Goal: Task Accomplishment & Management: Manage account settings

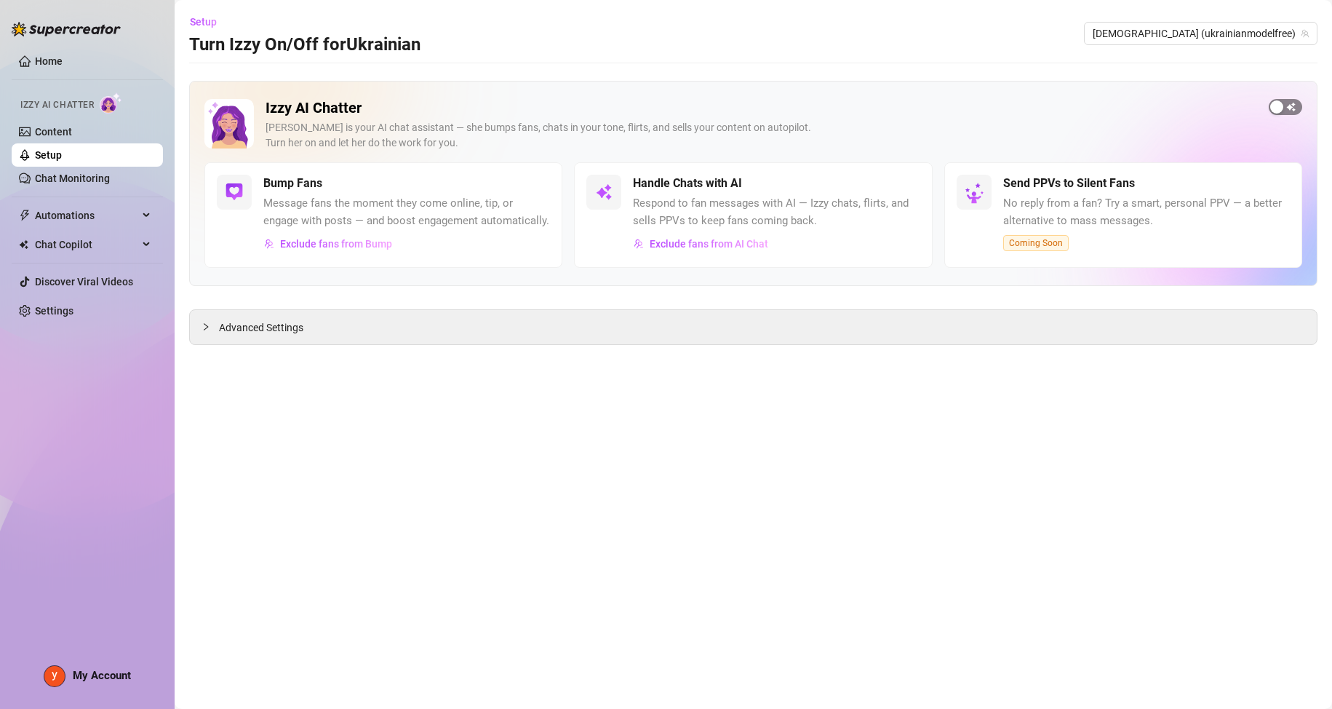
click at [1288, 108] on span "button" at bounding box center [1285, 107] width 33 height 16
click at [62, 150] on link "Setup" at bounding box center [48, 155] width 27 height 12
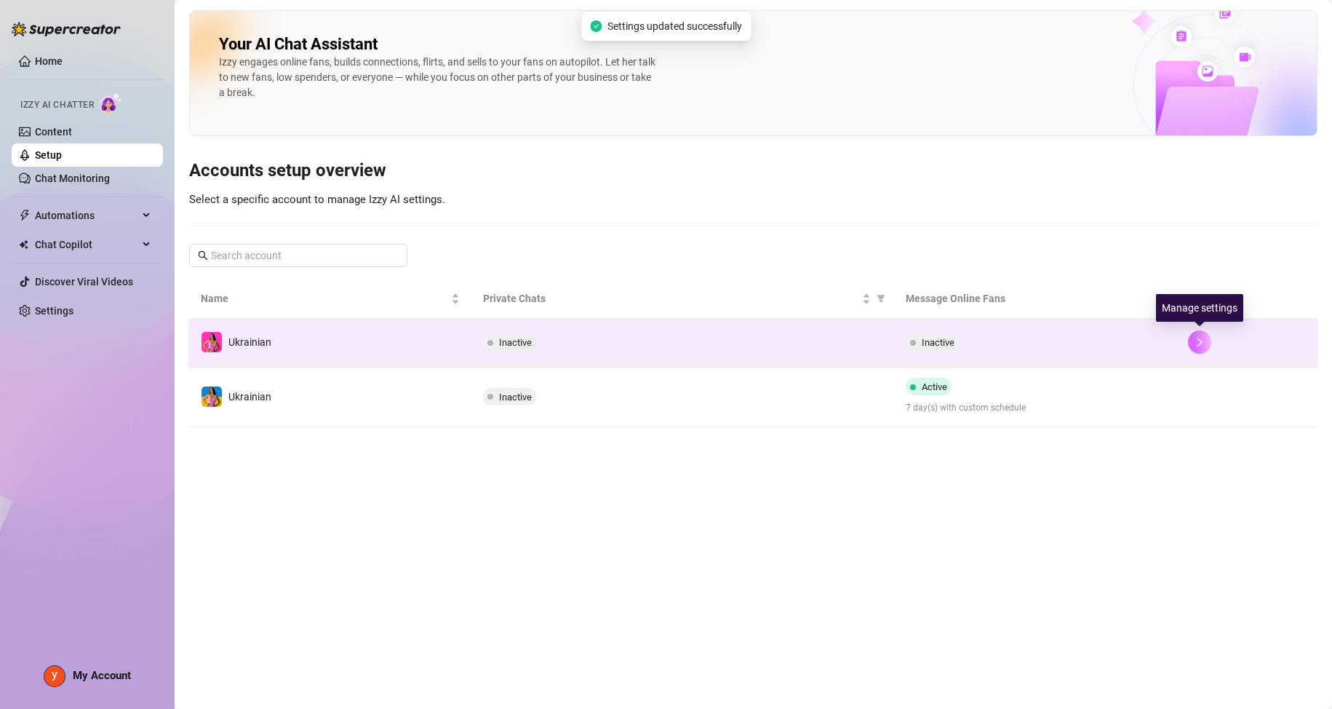
click at [1195, 342] on icon "right" at bounding box center [1200, 342] width 10 height 10
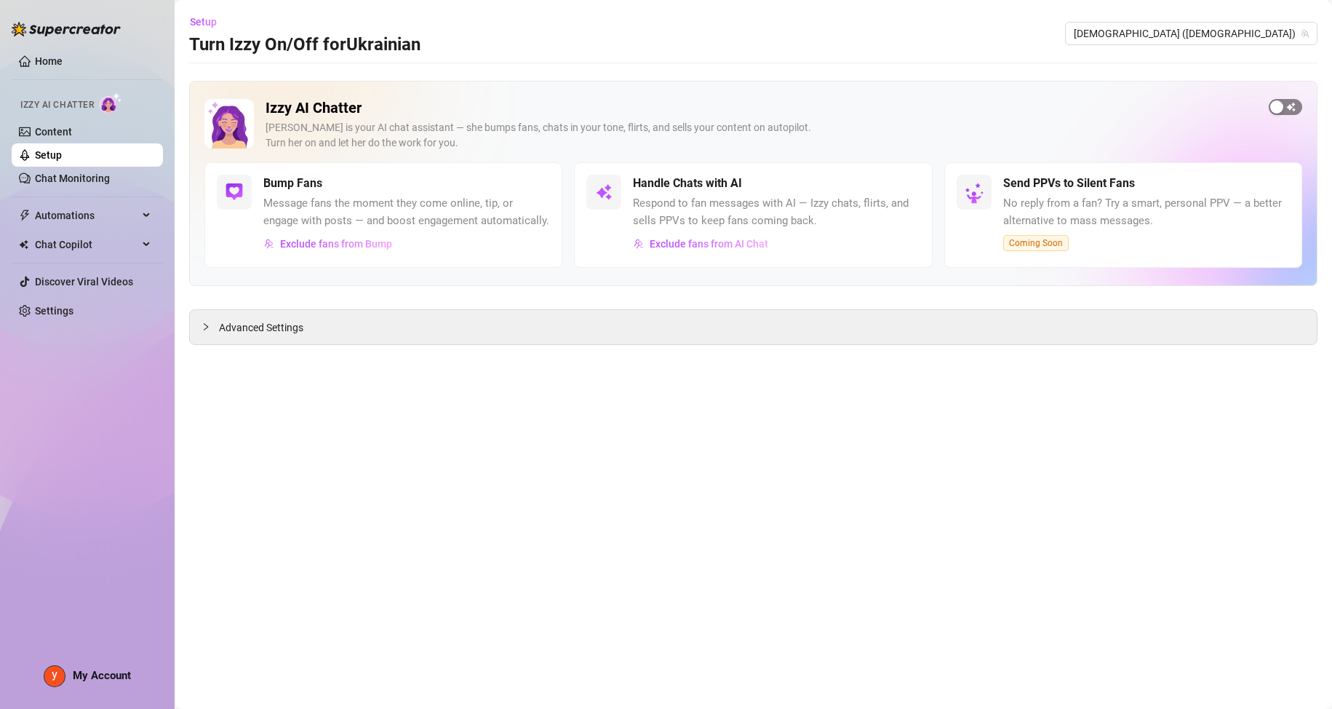
click at [1285, 109] on button "button" at bounding box center [1285, 107] width 33 height 16
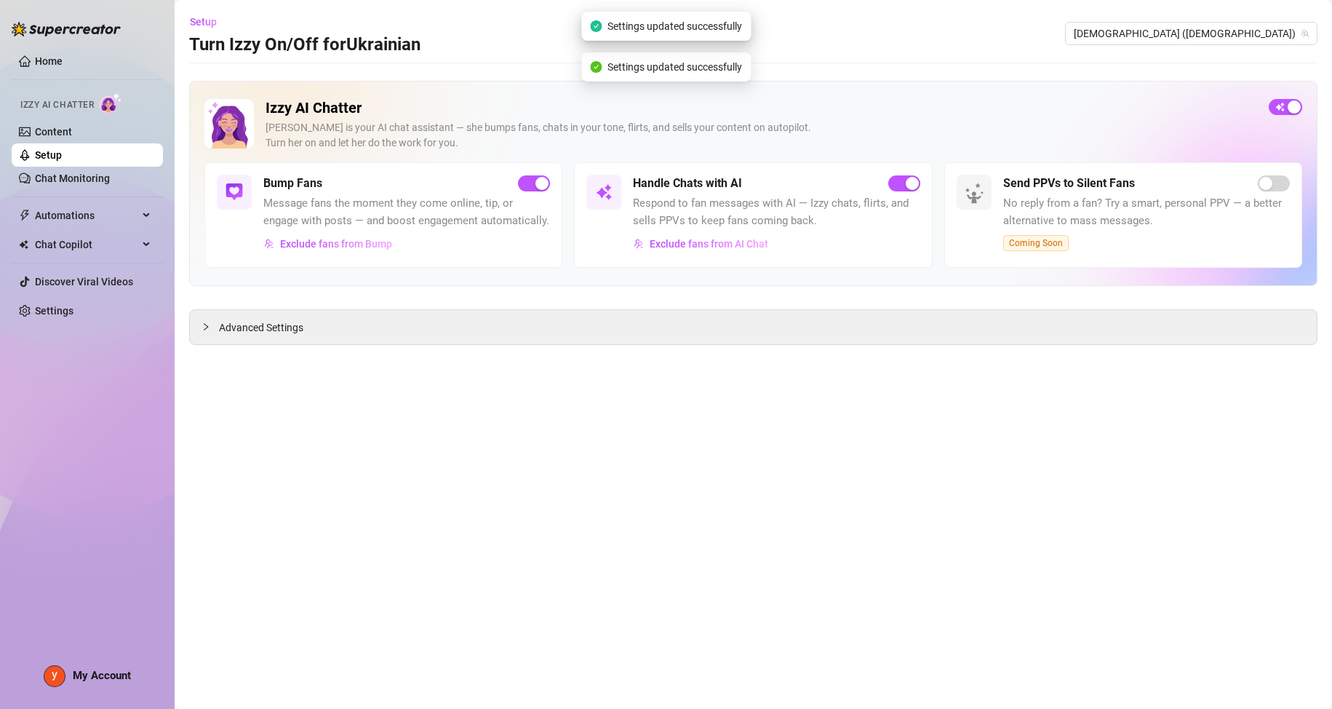
click at [62, 156] on link "Setup" at bounding box center [48, 155] width 27 height 12
